Goal: Check status: Check status

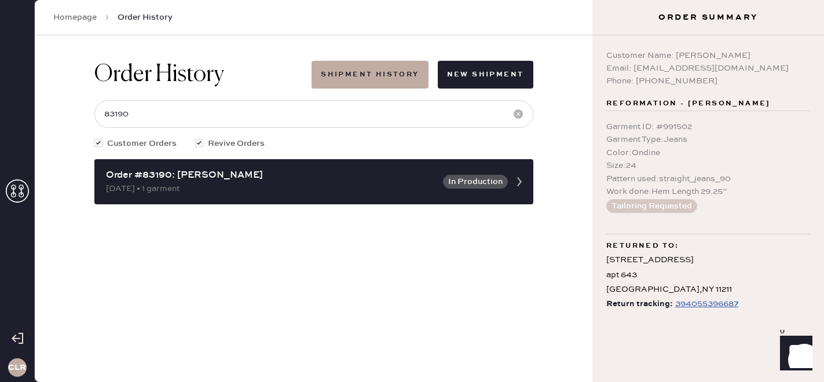
click at [21, 186] on icon at bounding box center [17, 190] width 23 height 23
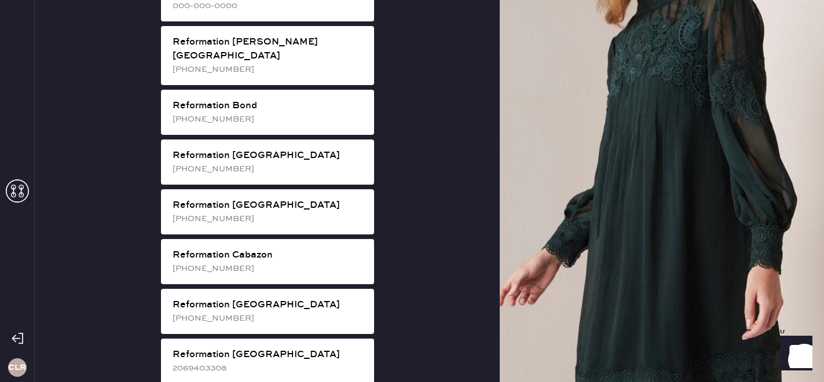
scroll to position [219, 0]
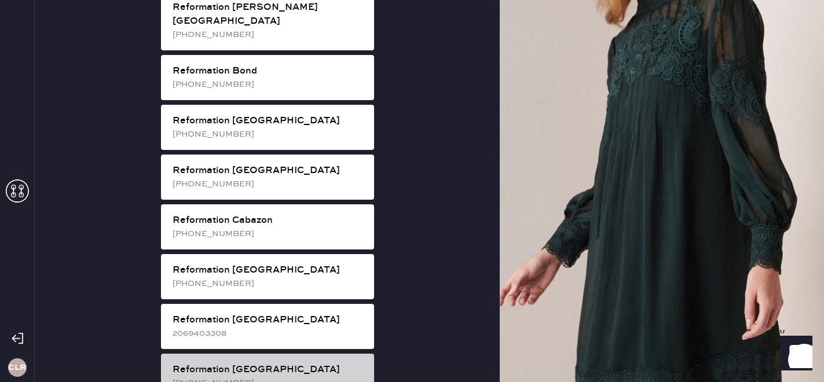
click at [243, 363] on div "Reformation [GEOGRAPHIC_DATA]" at bounding box center [269, 370] width 192 height 14
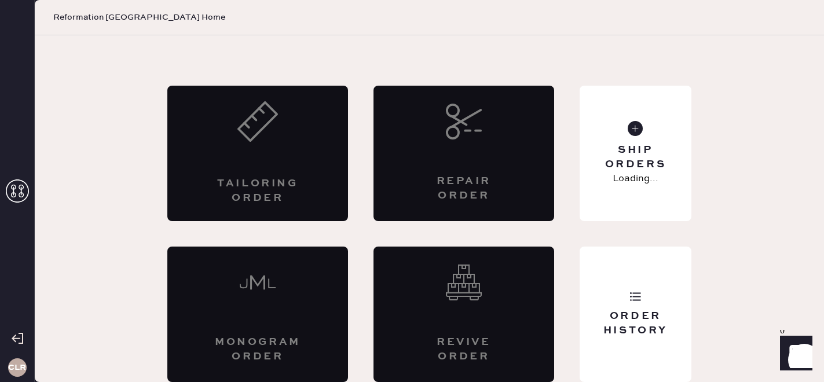
scroll to position [38, 0]
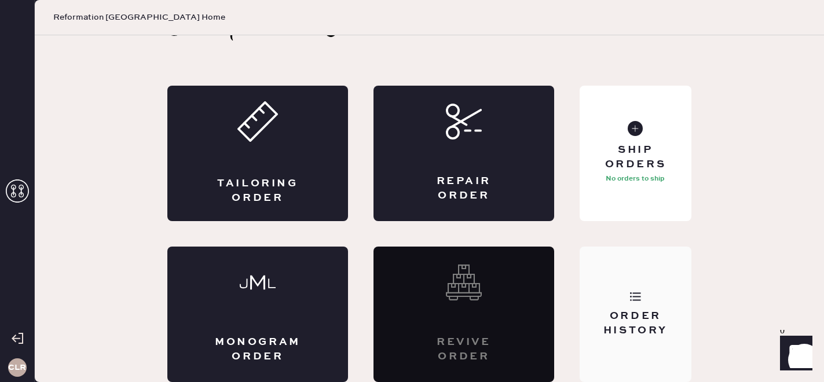
click at [643, 316] on div "Order History" at bounding box center [635, 323] width 93 height 29
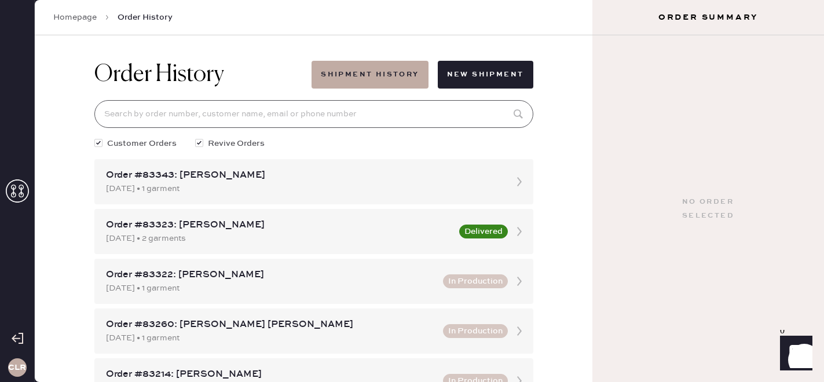
click at [251, 114] on input at bounding box center [313, 114] width 439 height 28
paste input "[EMAIL_ADDRESS][DOMAIN_NAME]"
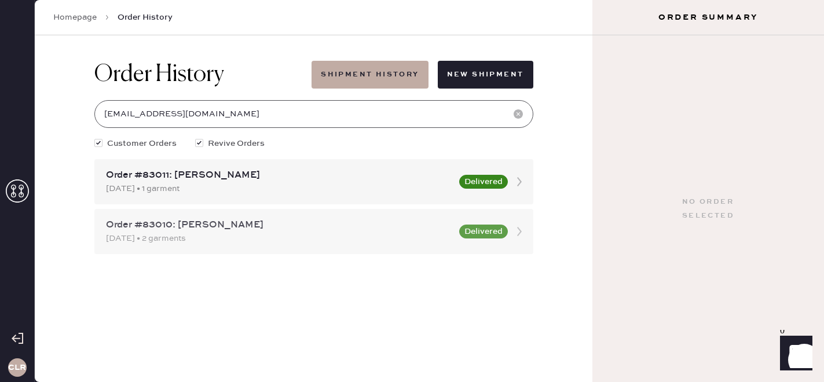
type input "[EMAIL_ADDRESS][DOMAIN_NAME]"
click at [221, 236] on div "[DATE] • 2 garments" at bounding box center [279, 238] width 346 height 13
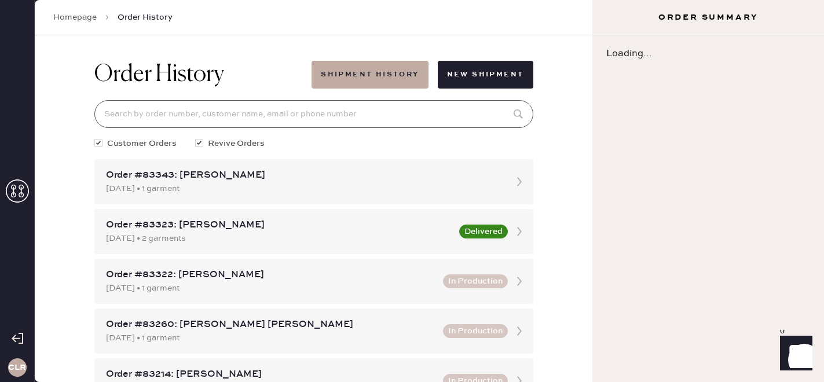
click at [318, 113] on input at bounding box center [313, 114] width 439 height 28
paste input "[EMAIL_ADDRESS][DOMAIN_NAME]"
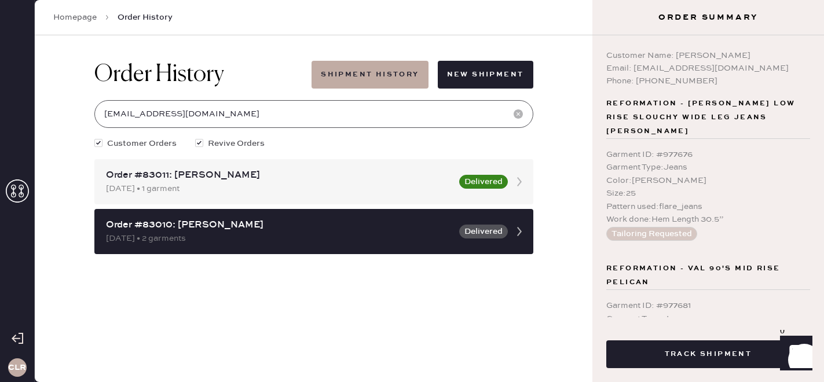
type input "[EMAIL_ADDRESS][DOMAIN_NAME]"
